Goal: Task Accomplishment & Management: Manage account settings

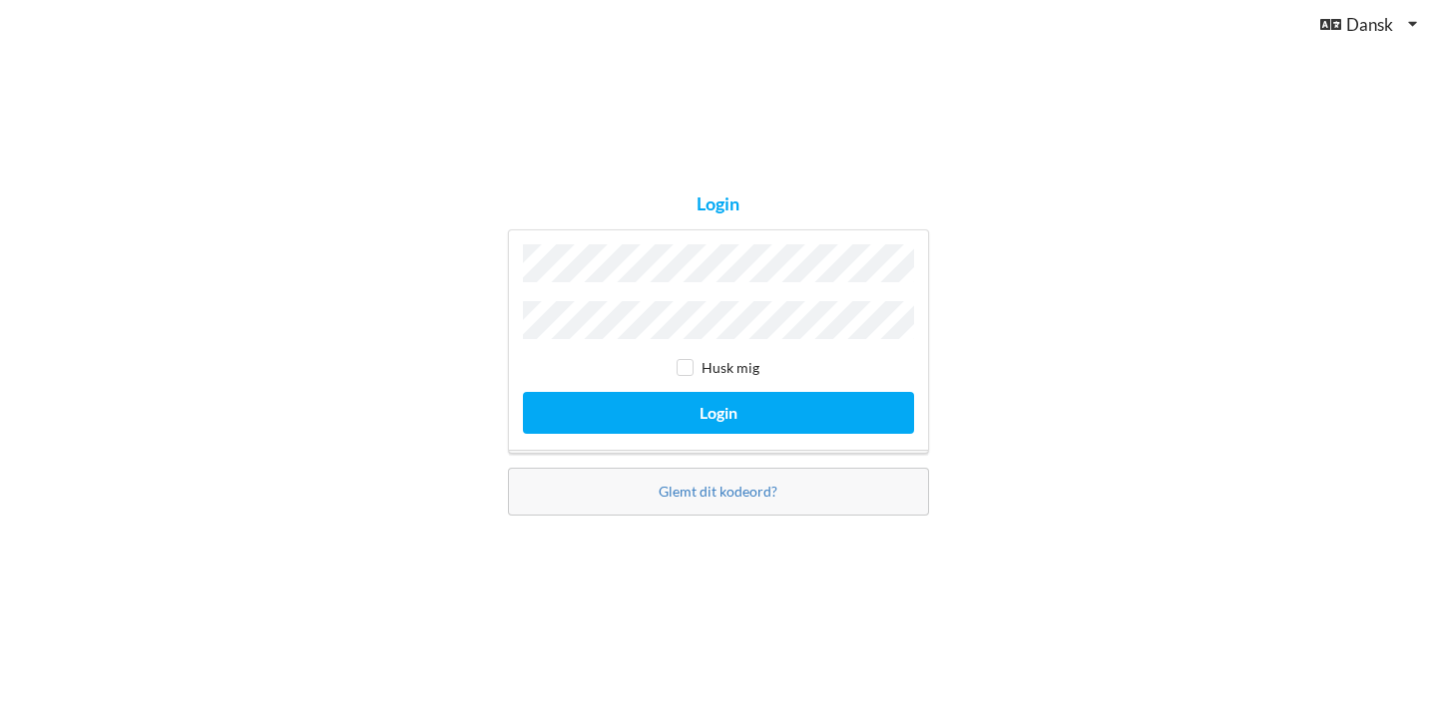
click at [717, 407] on button "Login" at bounding box center [718, 412] width 391 height 41
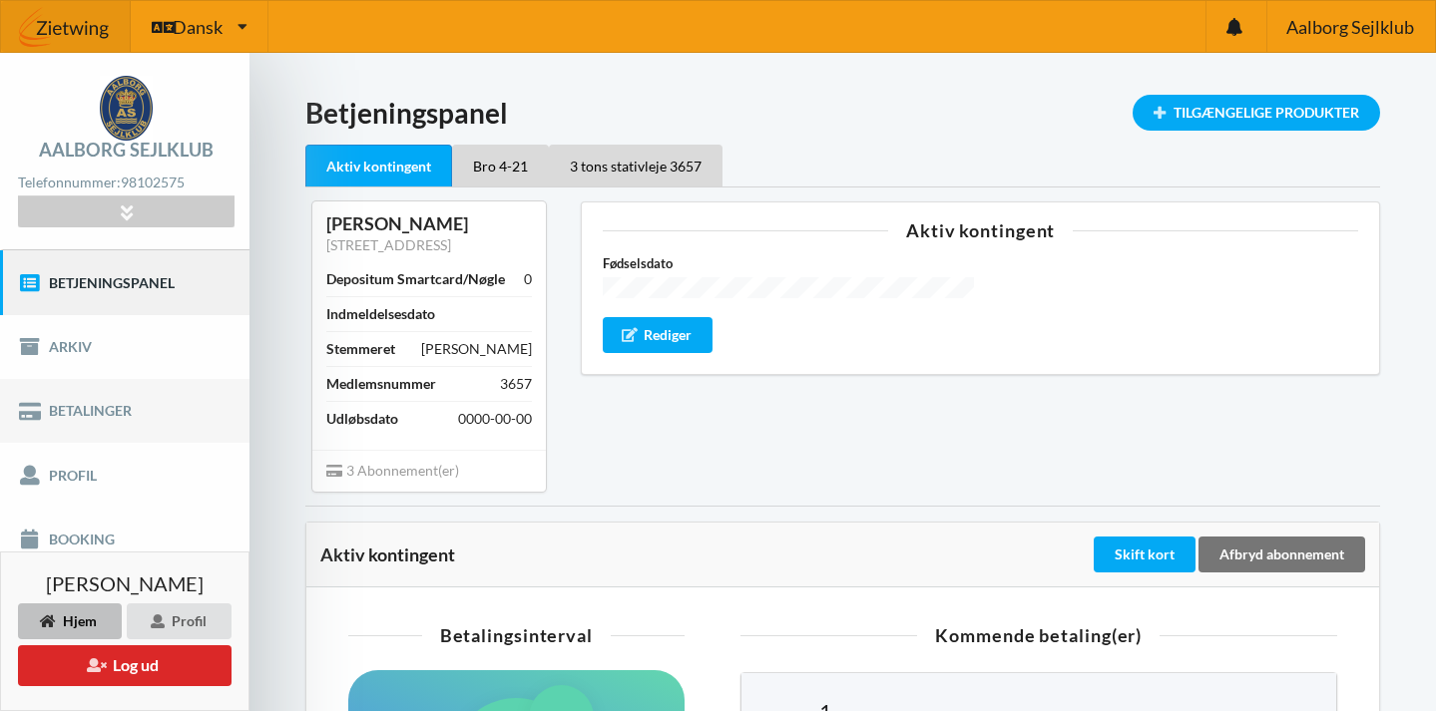
click at [121, 412] on link "Betalinger" at bounding box center [124, 411] width 249 height 64
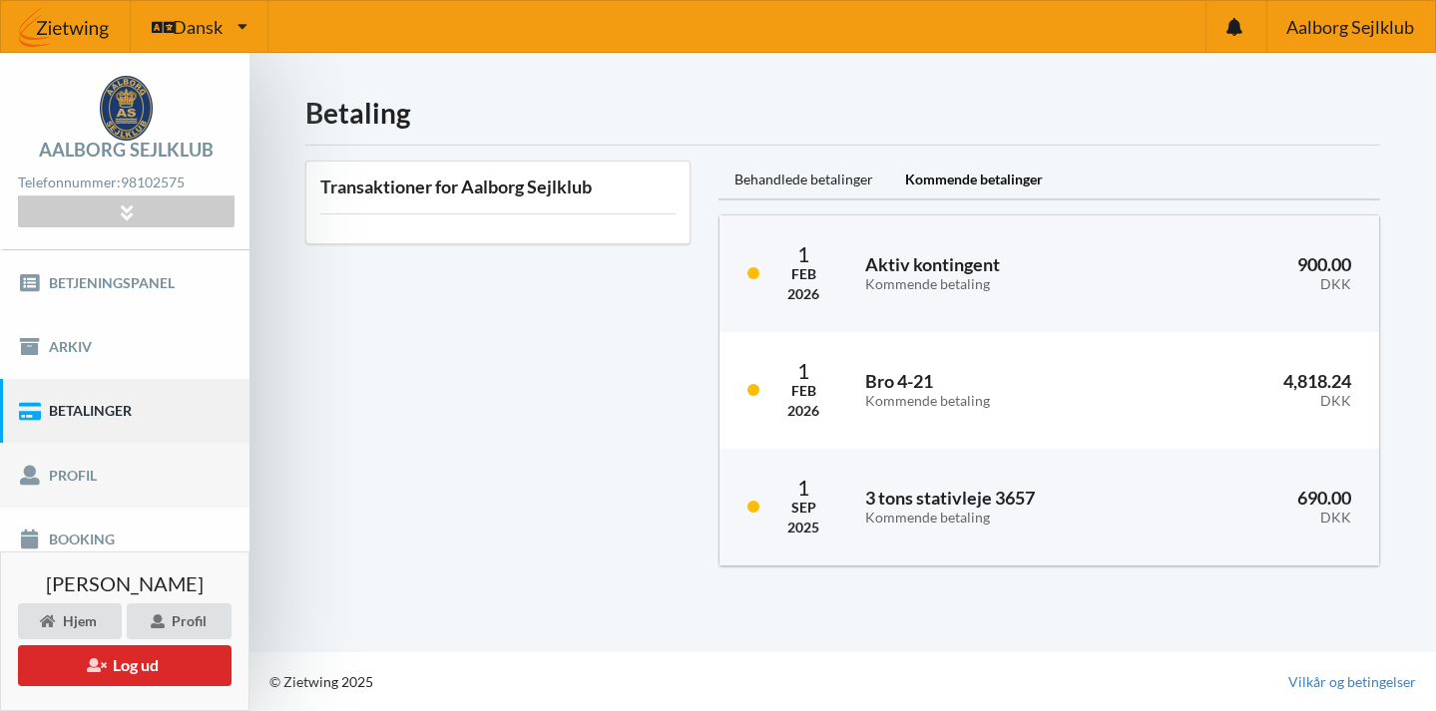
click at [79, 466] on link "Profil" at bounding box center [124, 475] width 249 height 64
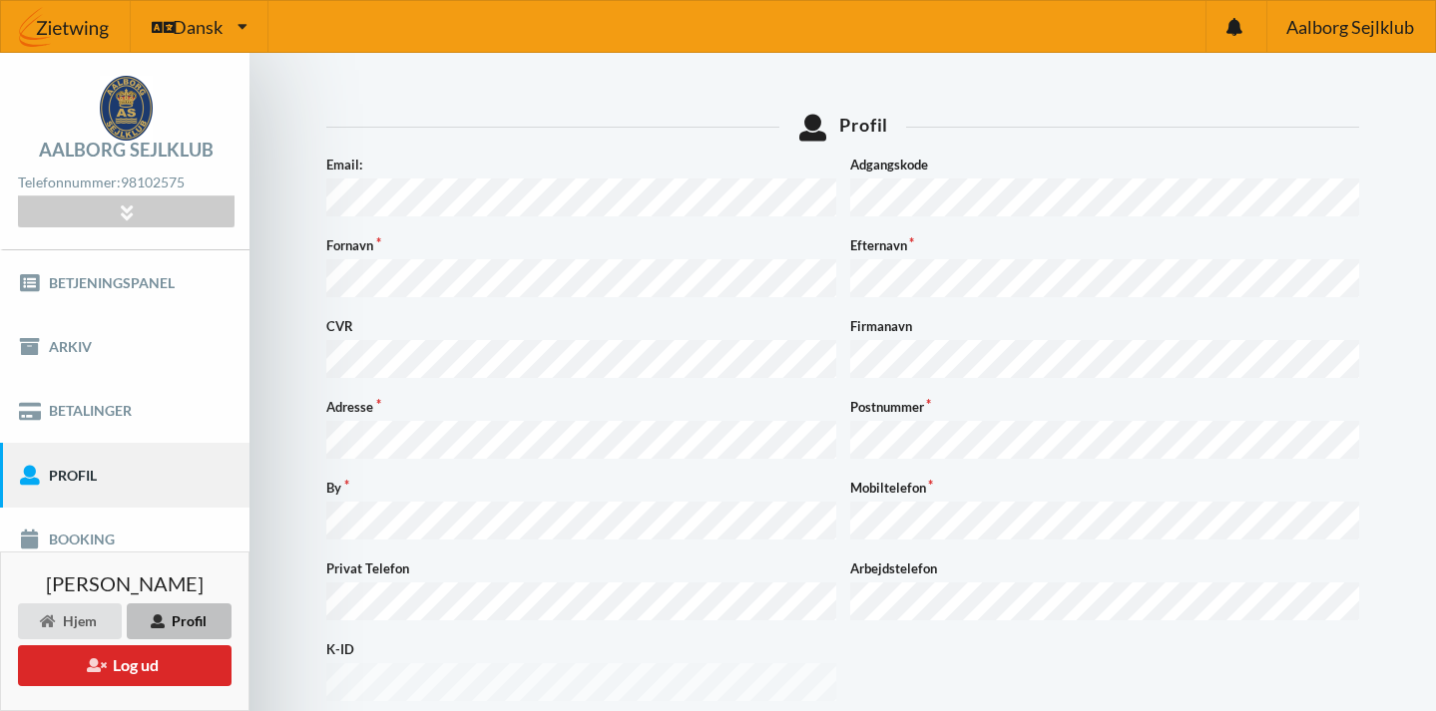
click at [176, 620] on div "Profil" at bounding box center [179, 622] width 105 height 36
click at [102, 614] on div "Hjem" at bounding box center [70, 622] width 104 height 36
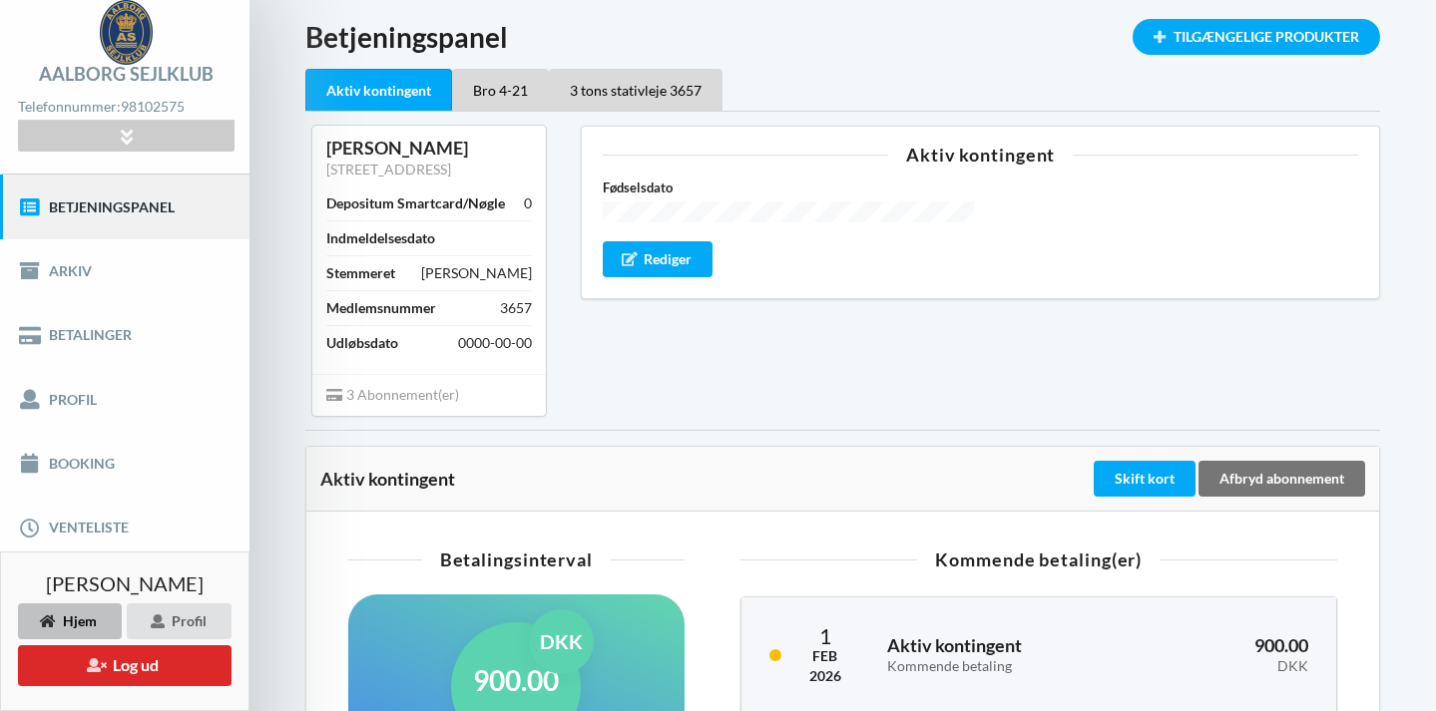
scroll to position [63, 0]
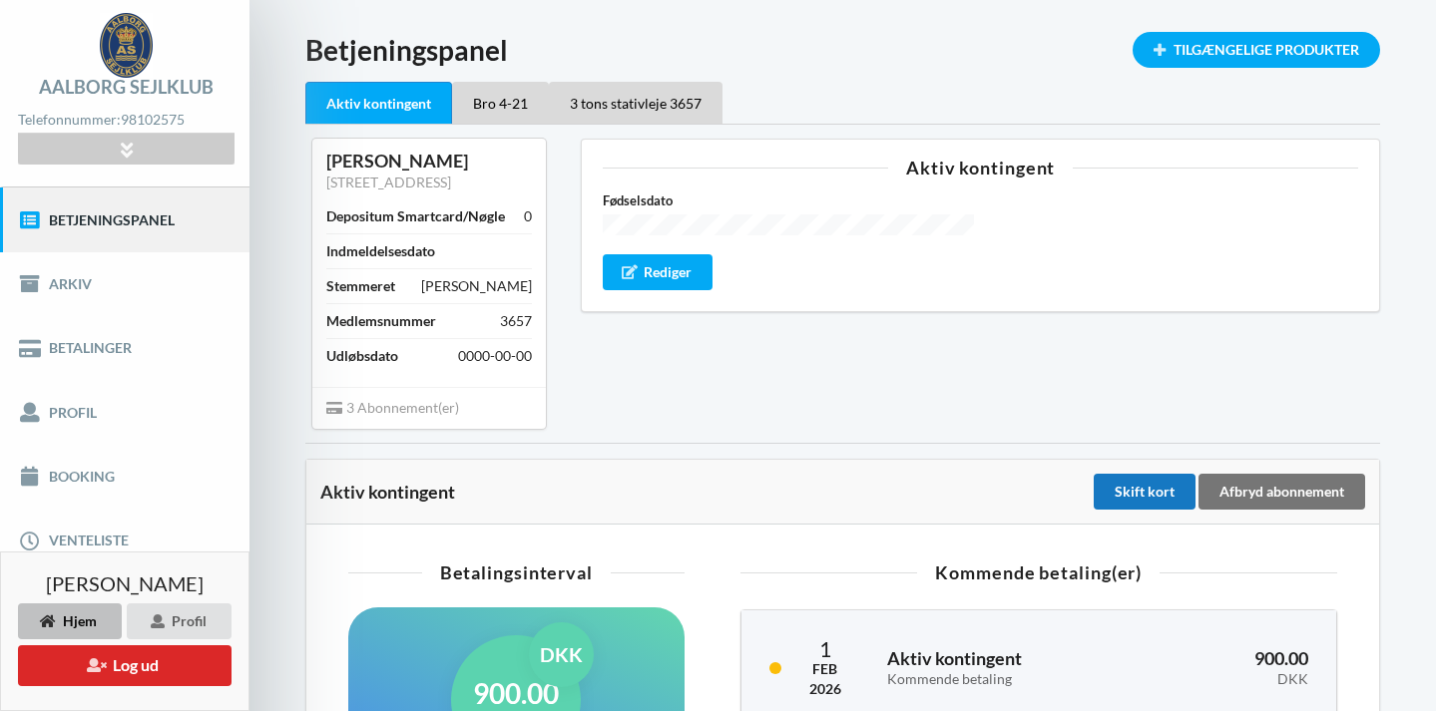
click at [1132, 485] on div "Skift kort" at bounding box center [1145, 492] width 102 height 36
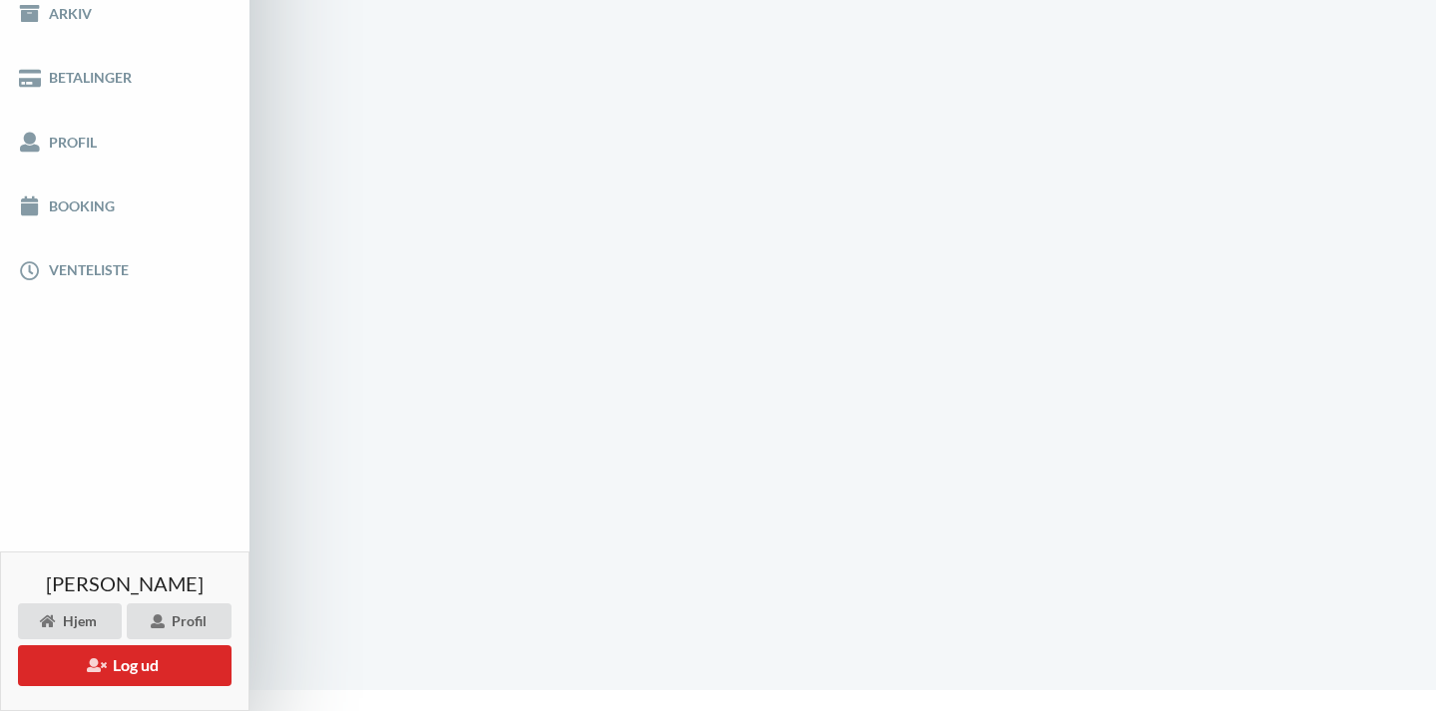
scroll to position [200, 0]
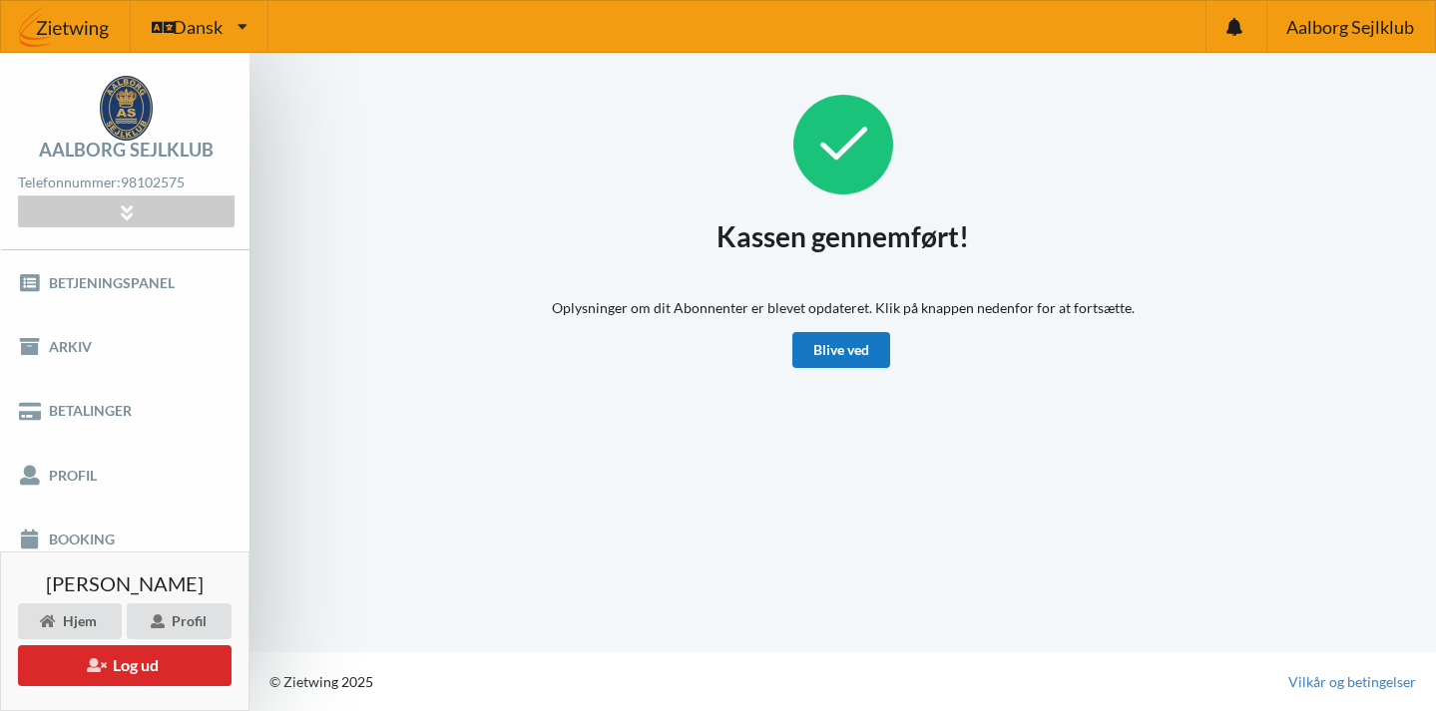
click at [826, 351] on link "Blive ved" at bounding box center [841, 350] width 98 height 36
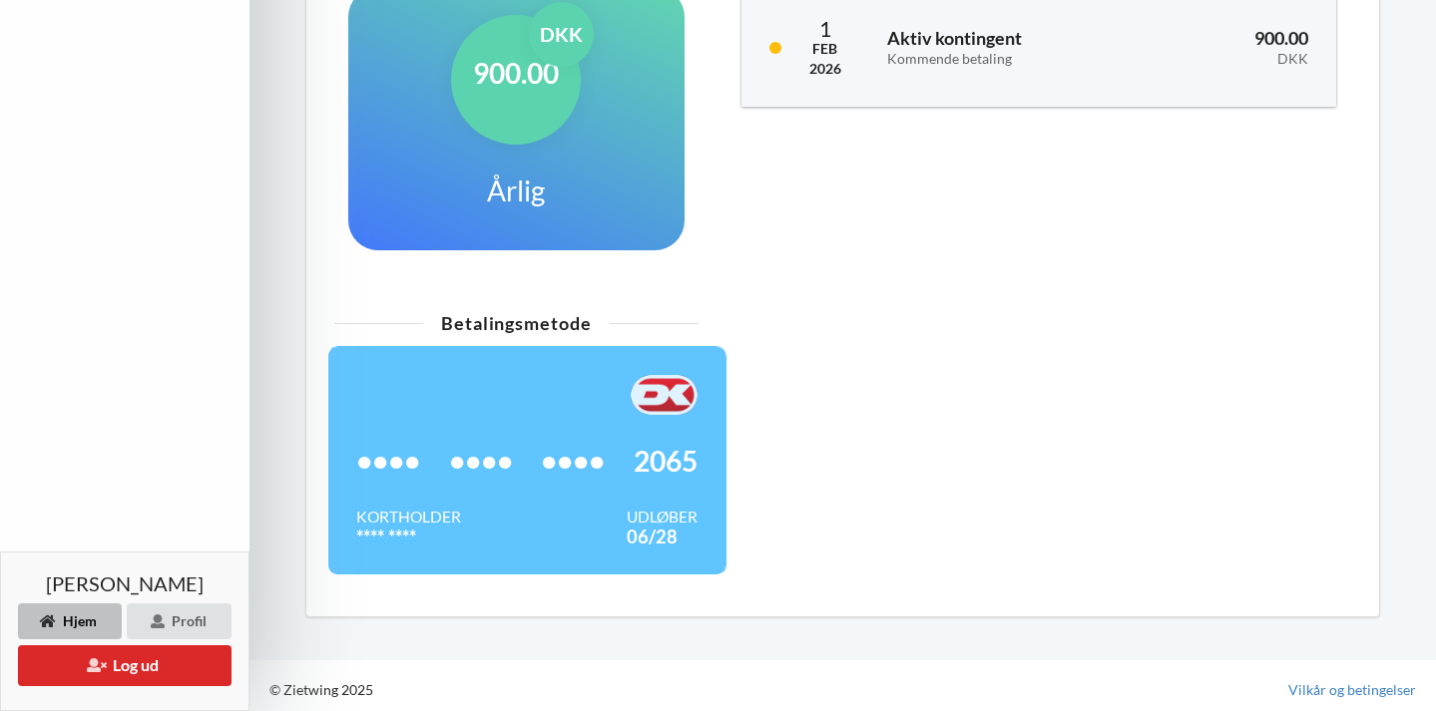
scroll to position [682, 0]
click at [118, 659] on button "Log ud" at bounding box center [125, 666] width 214 height 41
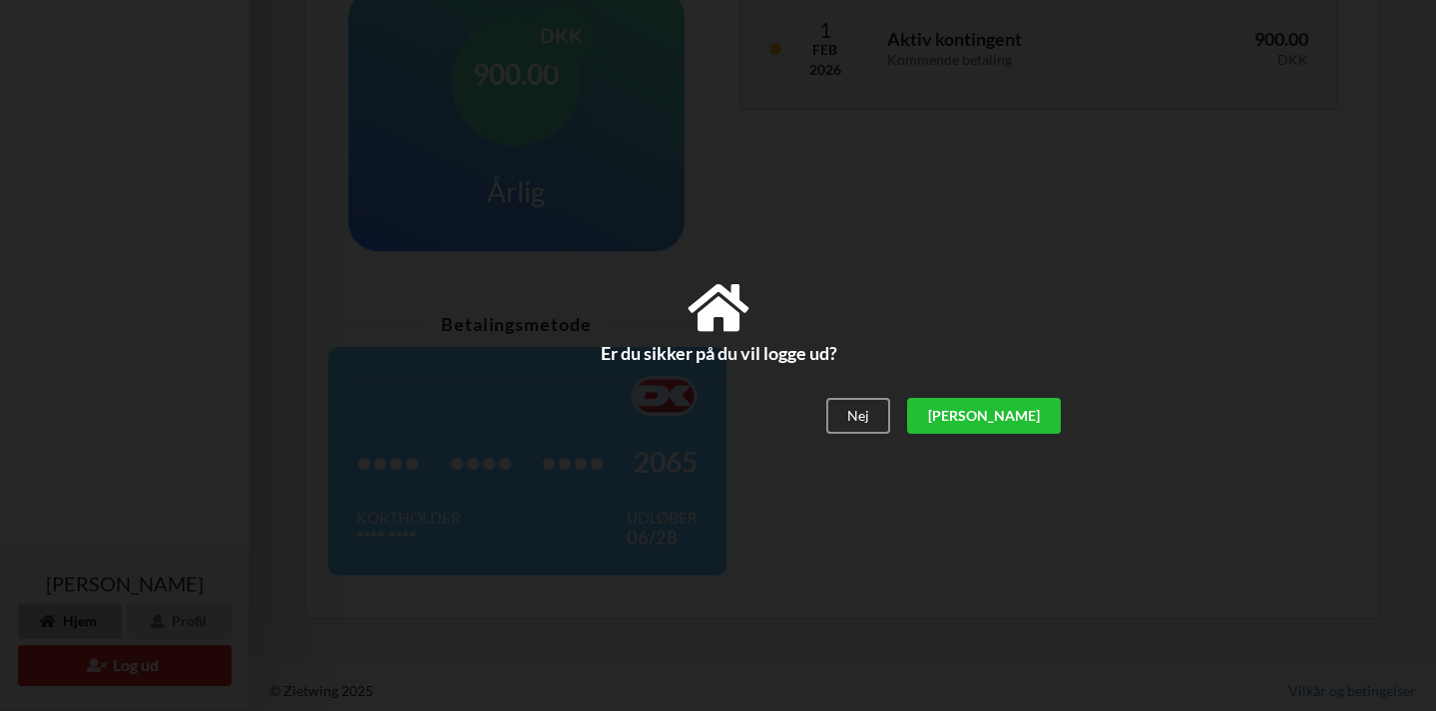
click at [1020, 418] on div "[PERSON_NAME]" at bounding box center [983, 416] width 154 height 36
